Goal: Information Seeking & Learning: Understand process/instructions

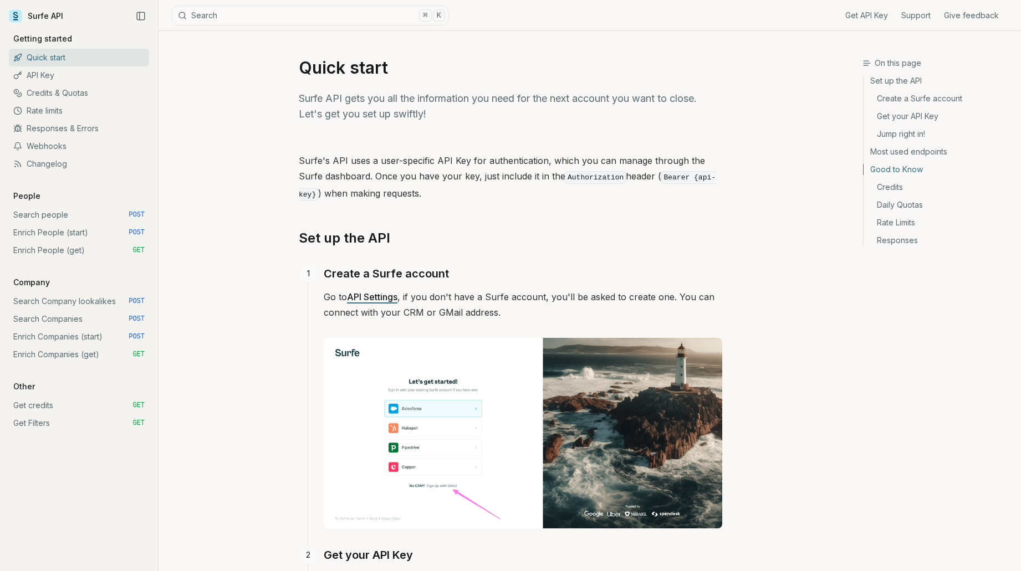
scroll to position [1521, 0]
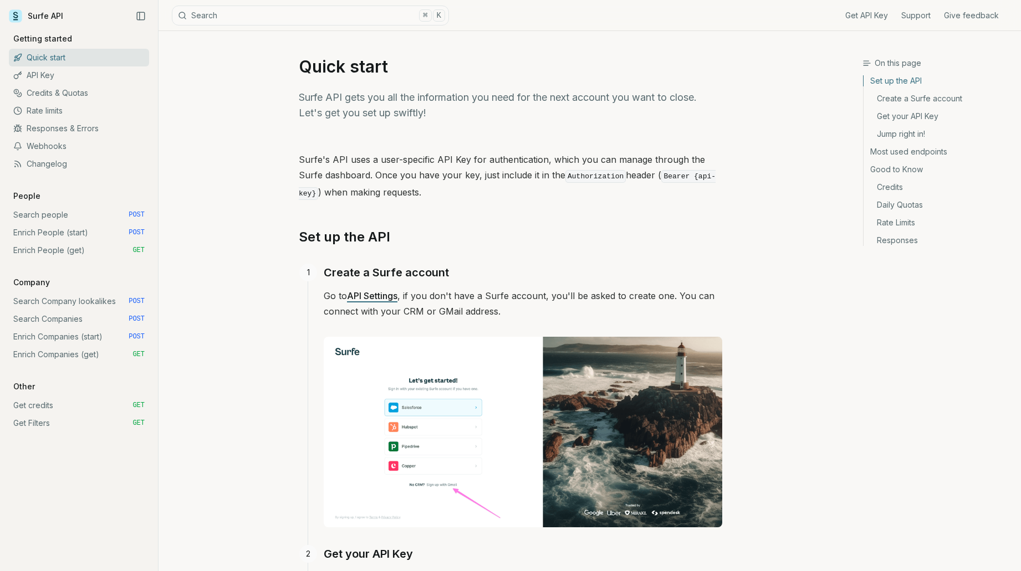
scroll to position [0, 0]
click at [114, 89] on link "Credits & Quotas" at bounding box center [79, 93] width 140 height 18
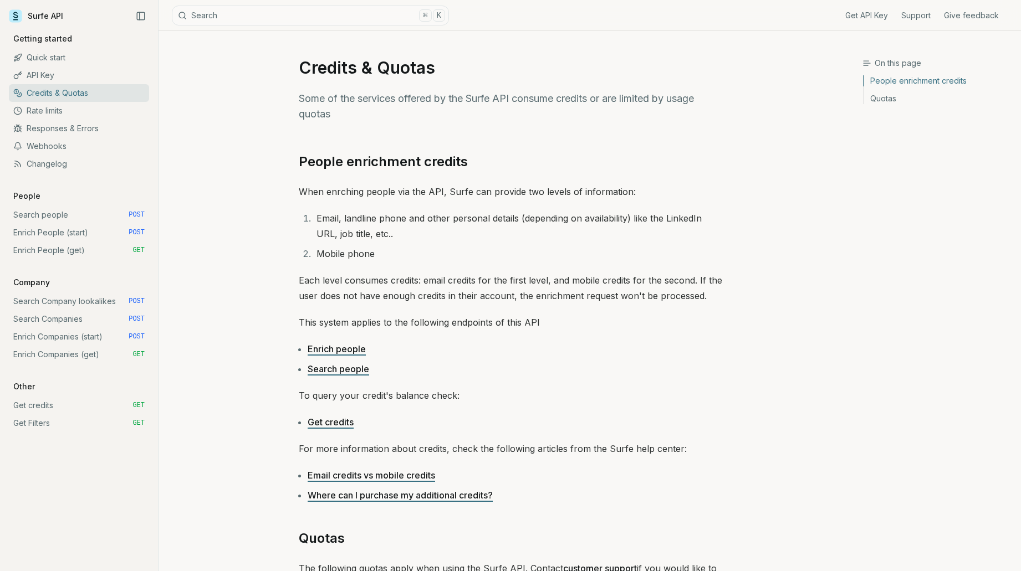
click at [81, 62] on link "Quick start" at bounding box center [79, 58] width 140 height 18
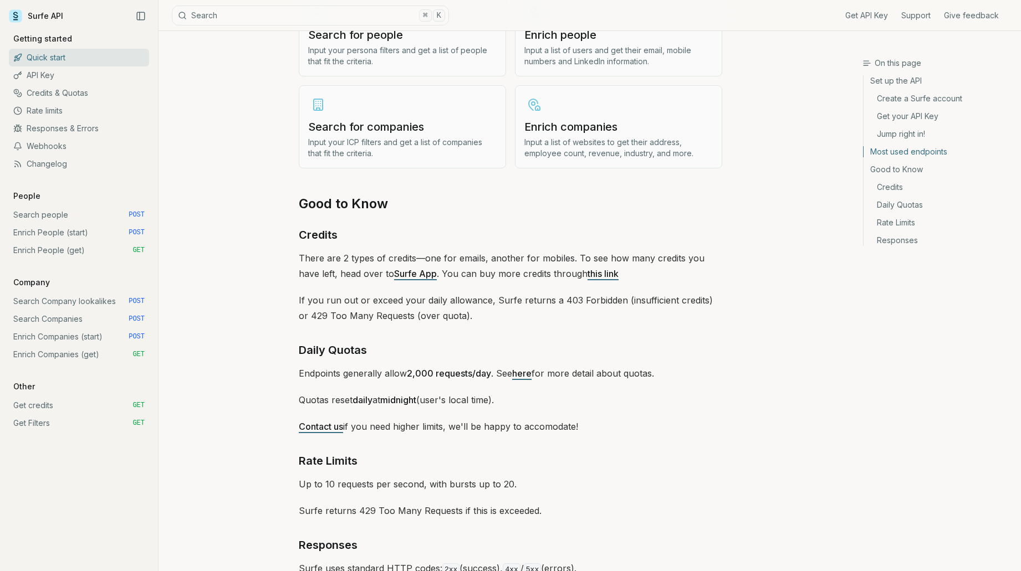
scroll to position [1458, 0]
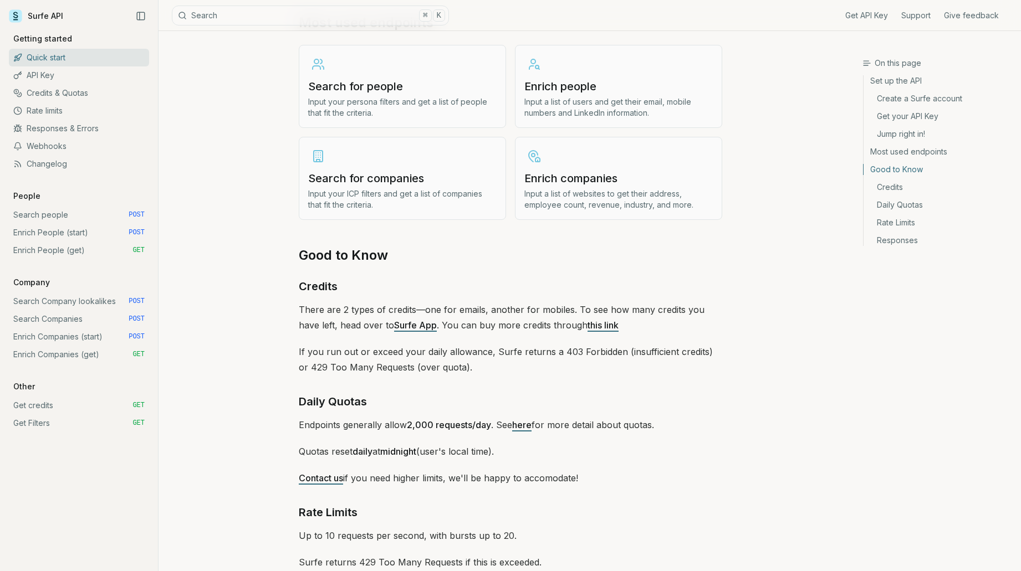
scroll to position [1352, 0]
